Goal: Task Accomplishment & Management: Complete application form

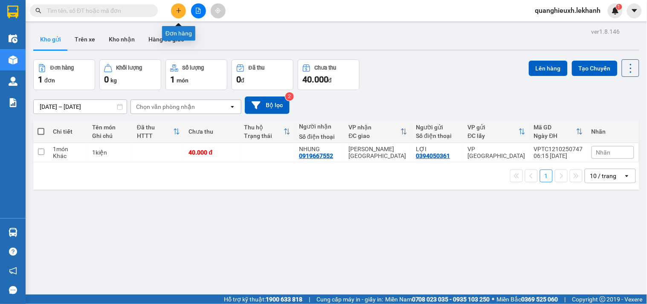
click at [179, 9] on icon "plus" at bounding box center [179, 11] width 6 height 6
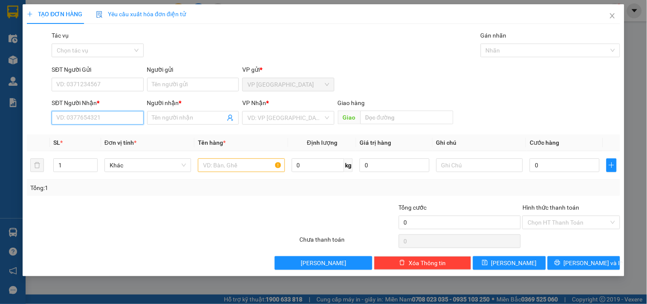
click at [108, 117] on input "SĐT Người Nhận *" at bounding box center [98, 118] width 92 height 14
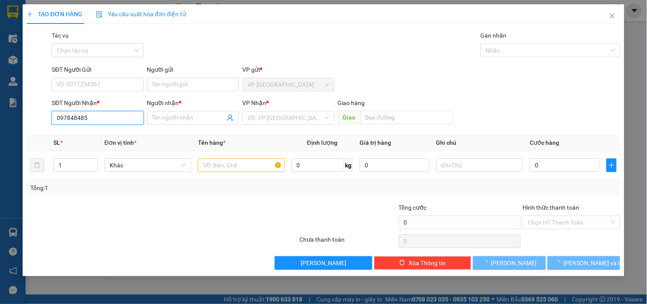
type input "0978484852"
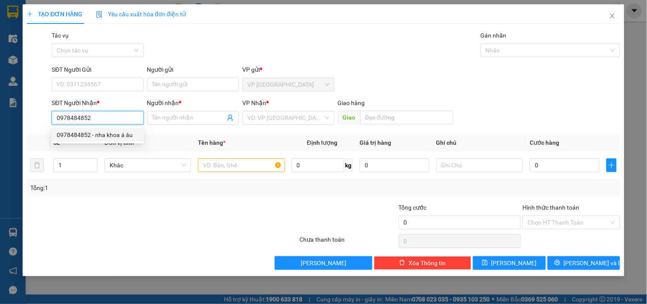
click at [119, 135] on div "0978484852 - nha khoa á âu" at bounding box center [98, 134] width 82 height 9
type input "nha khoa á âu"
type input "30.000"
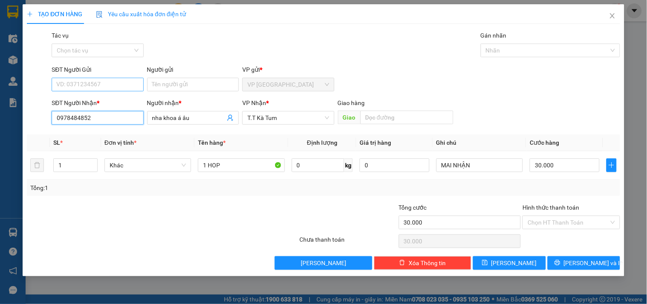
type input "0978484852"
click at [83, 80] on input "SĐT Người Gửi" at bounding box center [98, 85] width 92 height 14
type input "0354442023"
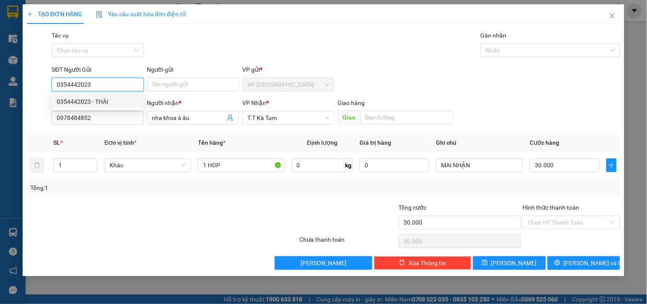
click at [99, 100] on div "0354442023 - THÁI" at bounding box center [98, 101] width 82 height 9
type input "THÁI"
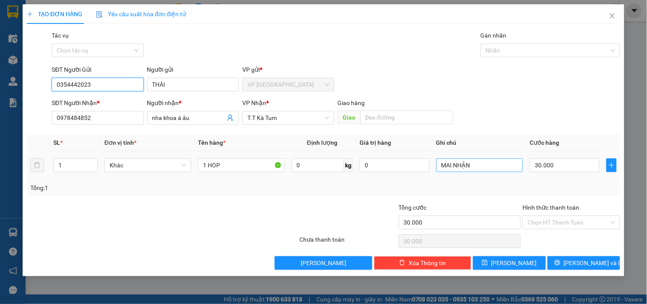
type input "0354442023"
click at [487, 169] on input "MAI NHẬN" at bounding box center [479, 165] width 87 height 14
type input "M"
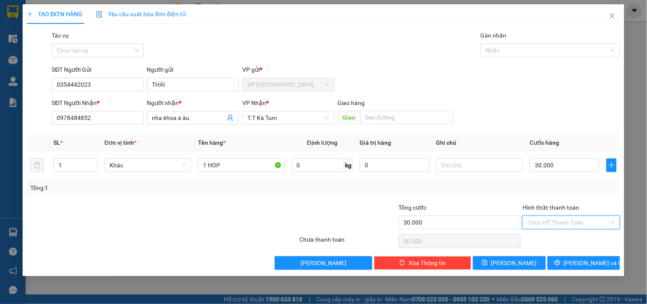
click at [558, 222] on input "Hình thức thanh toán" at bounding box center [568, 222] width 81 height 13
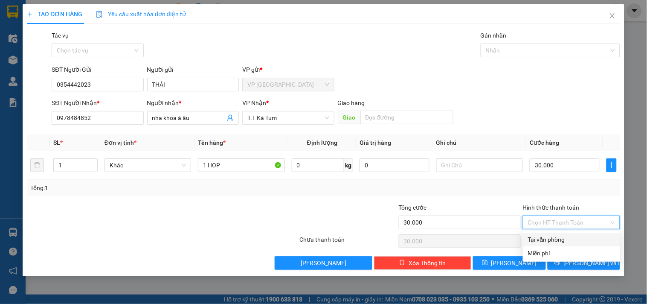
click at [548, 240] on div "Tại văn phòng" at bounding box center [571, 239] width 87 height 9
type input "0"
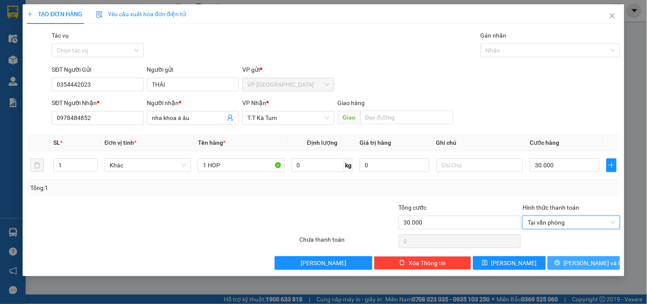
click at [586, 262] on span "[PERSON_NAME] và In" at bounding box center [594, 262] width 60 height 9
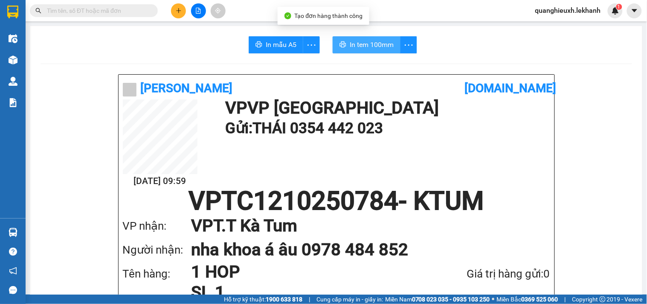
click at [373, 41] on span "In tem 100mm" at bounding box center [372, 44] width 44 height 11
